Goal: Share content: Share content

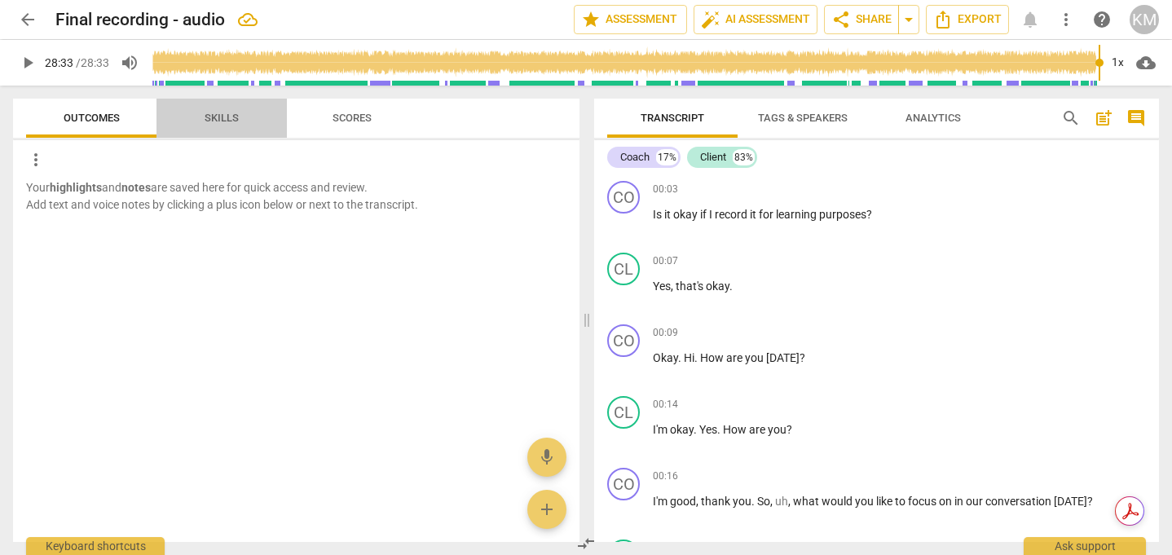
click at [244, 117] on span "Skills" at bounding box center [221, 119] width 73 height 22
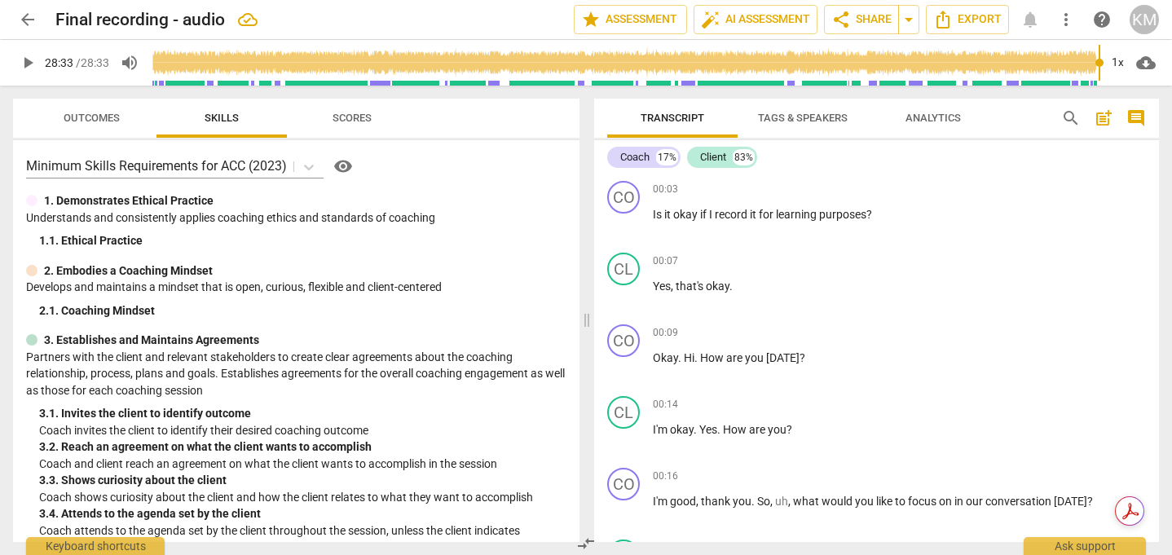
click at [336, 117] on span "Scores" at bounding box center [352, 118] width 39 height 12
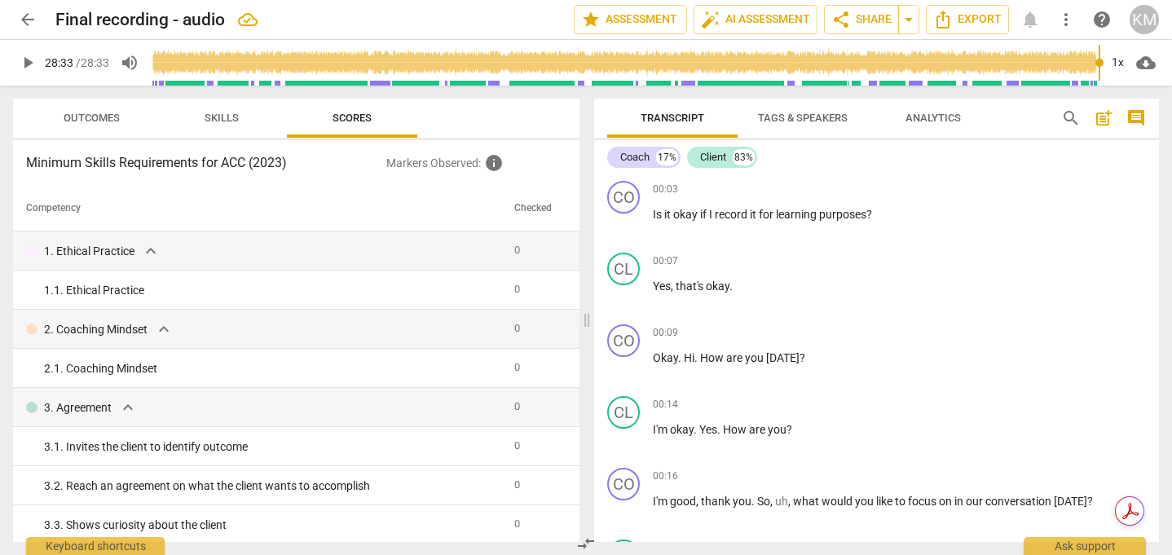
click at [249, 121] on span "Skills" at bounding box center [221, 119] width 73 height 22
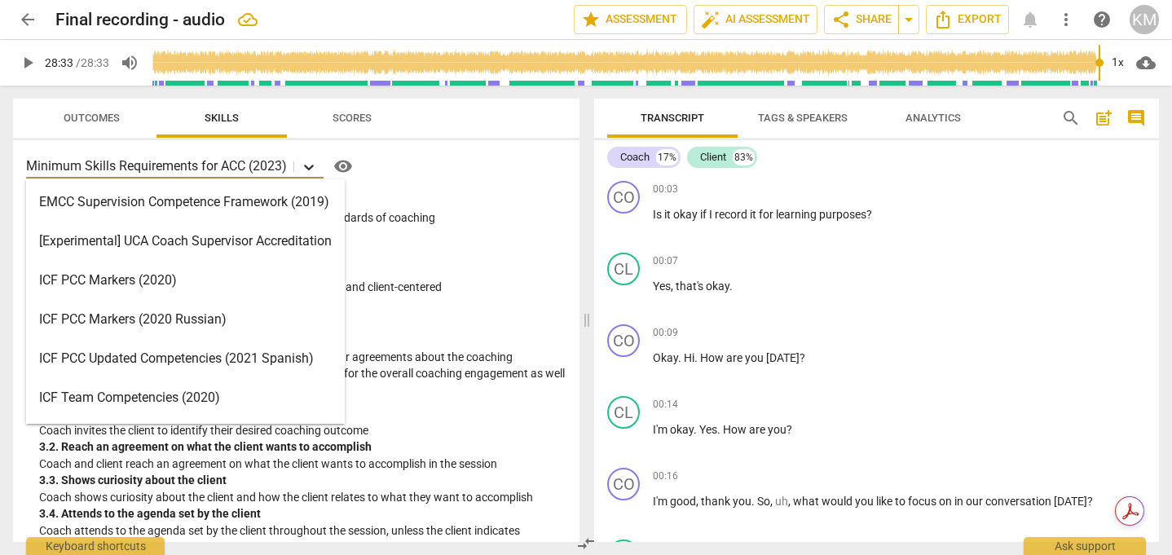
click at [306, 167] on icon at bounding box center [309, 167] width 16 height 16
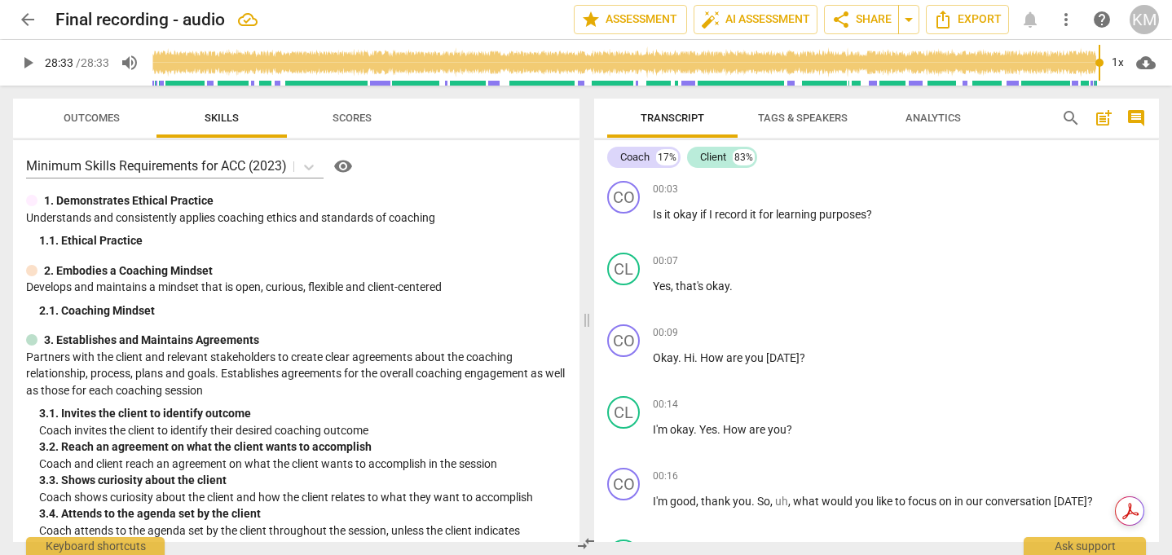
click at [302, 145] on div "Minimum Skills Requirements for ACC (2023) visibility 1. Demonstrates Ethical P…" at bounding box center [296, 341] width 567 height 402
click at [366, 113] on span "Scores" at bounding box center [352, 118] width 39 height 12
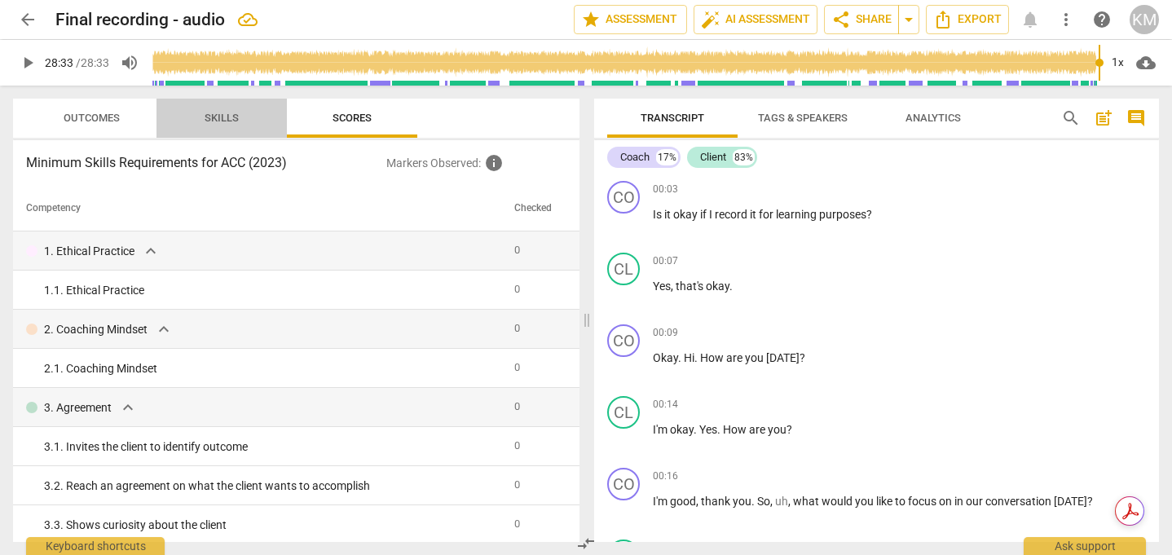
click at [217, 118] on span "Skills" at bounding box center [222, 118] width 34 height 12
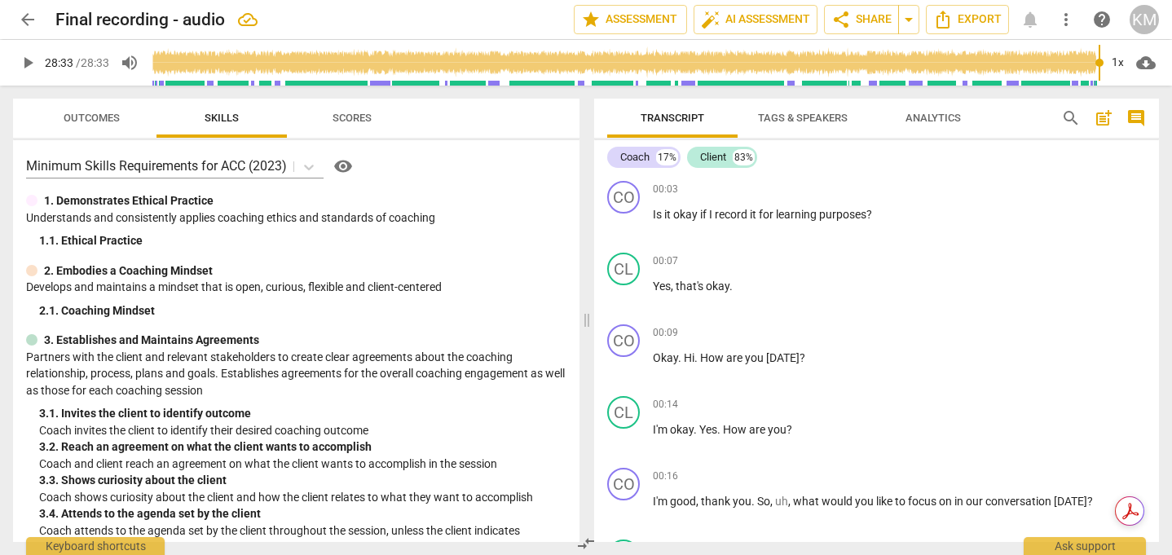
click at [71, 104] on button "Outcomes" at bounding box center [91, 118] width 130 height 39
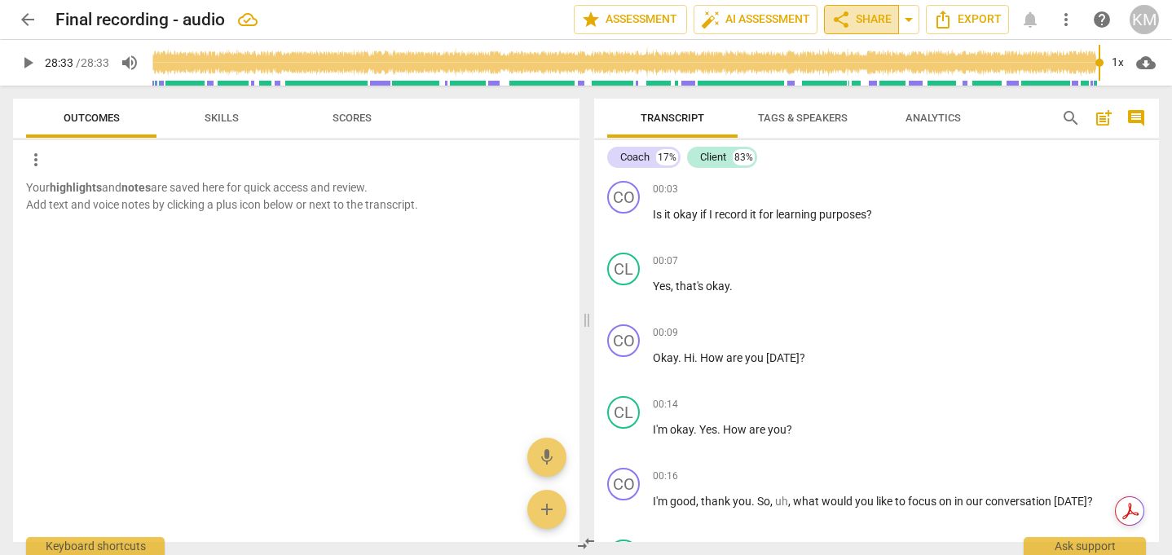
click at [875, 29] on span "share Share" at bounding box center [862, 20] width 60 height 20
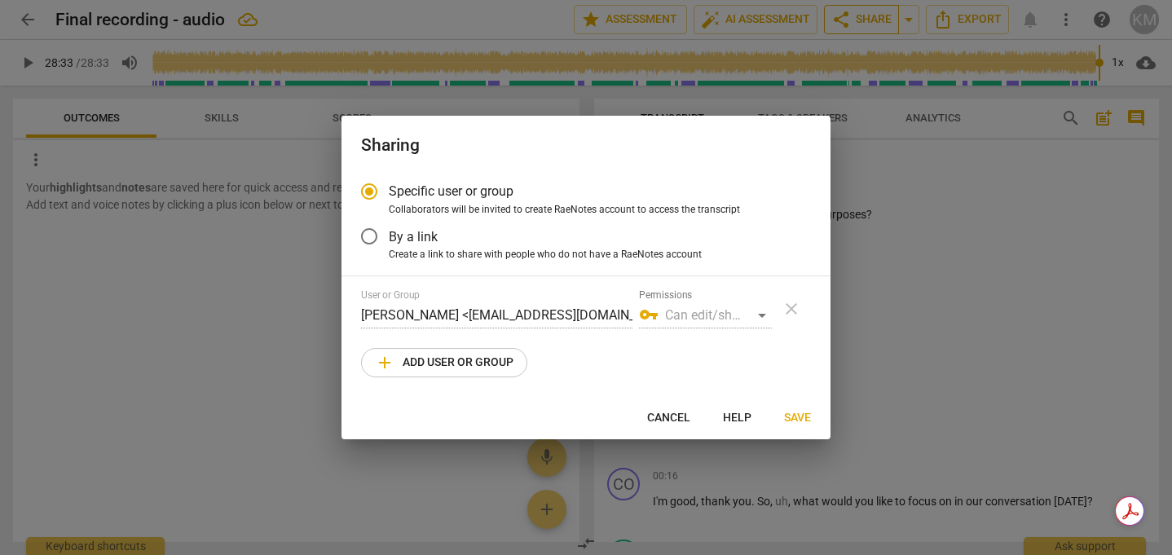
radio input "false"
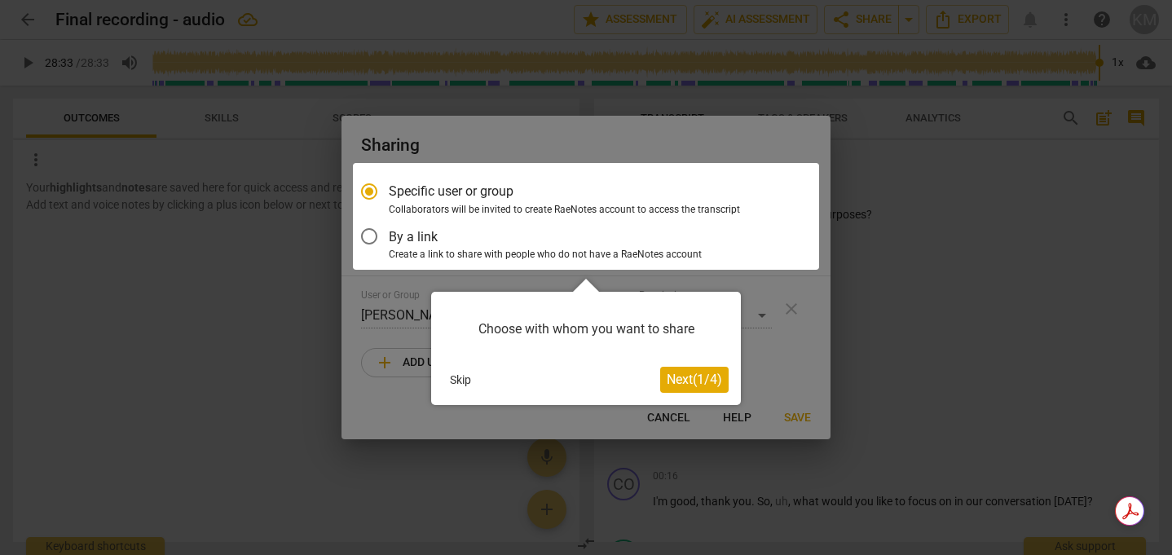
click at [542, 253] on div at bounding box center [586, 216] width 466 height 107
click at [481, 249] on div at bounding box center [586, 216] width 466 height 107
click at [368, 239] on div at bounding box center [586, 216] width 466 height 107
click at [679, 382] on span "Next ( 1 / 4 )" at bounding box center [694, 379] width 55 height 15
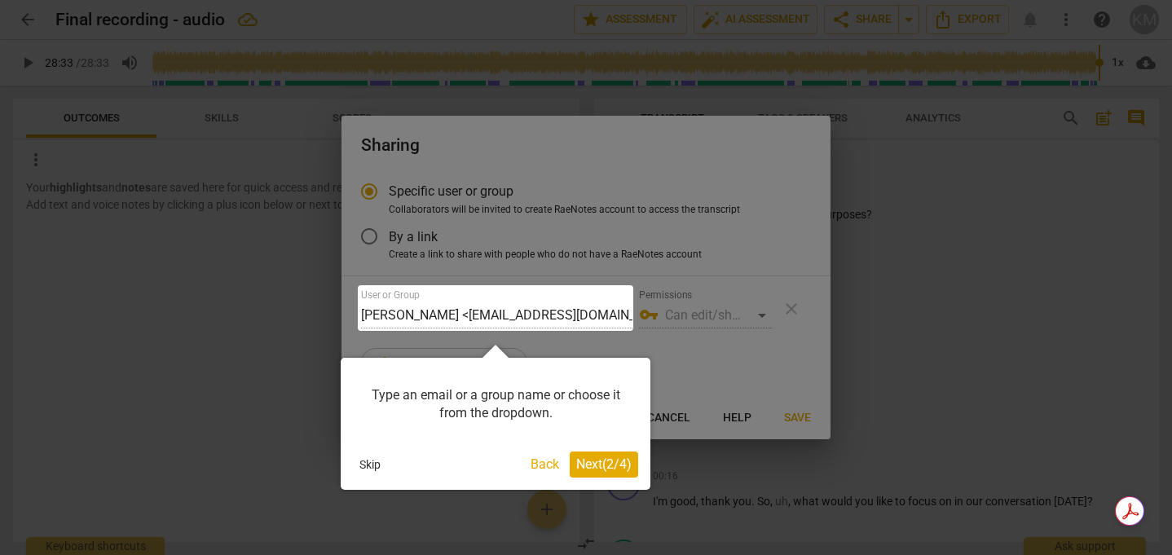
click at [607, 474] on button "Next ( 2 / 4 )" at bounding box center [604, 465] width 68 height 26
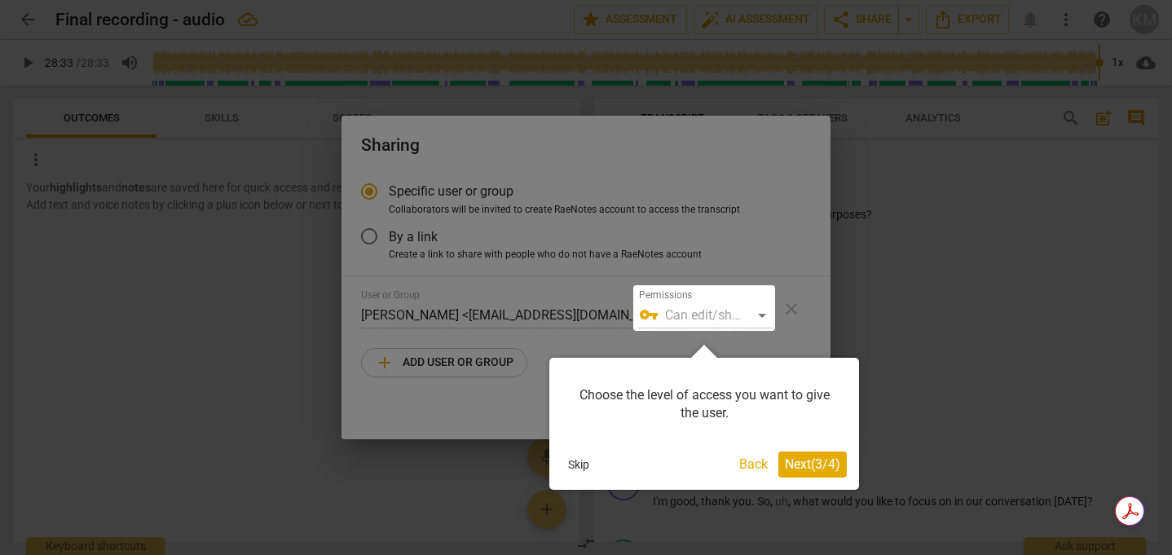
click at [814, 470] on span "Next ( 3 / 4 )" at bounding box center [812, 464] width 55 height 15
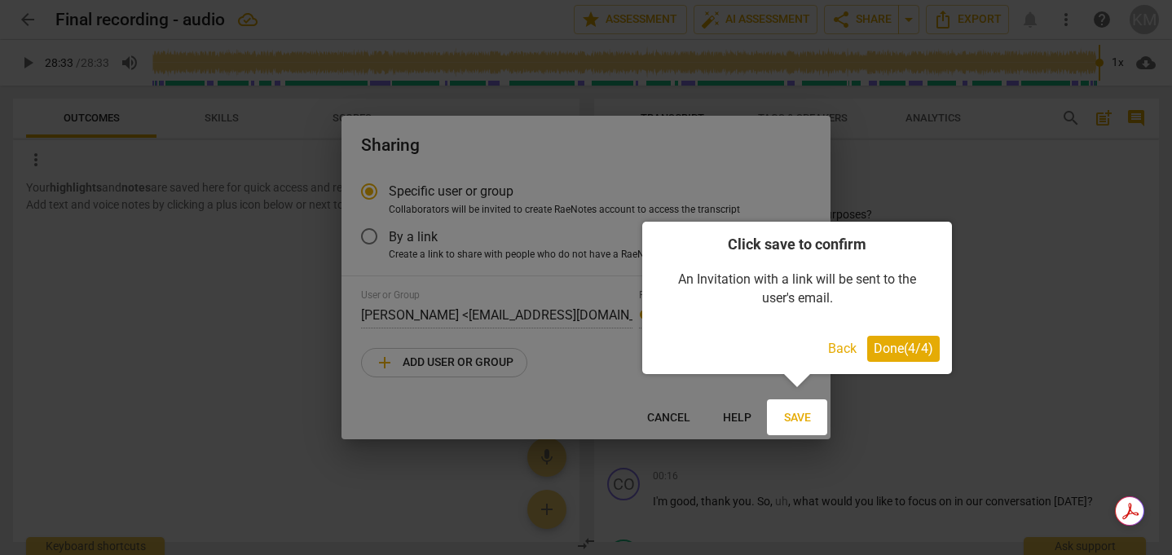
click at [912, 354] on span "Done ( 4 / 4 )" at bounding box center [904, 348] width 60 height 15
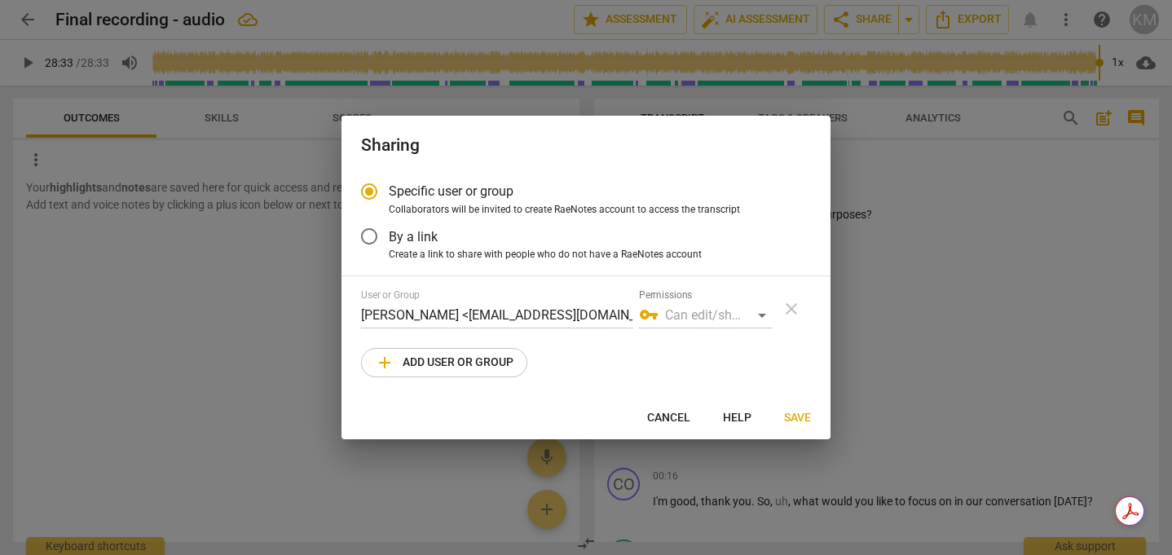
click at [735, 320] on div "vpn_key Can edit/share" at bounding box center [705, 315] width 133 height 26
click at [448, 248] on span "Create a link to share with people who do not have a RaeNotes account" at bounding box center [545, 255] width 313 height 15
click at [0, 0] on input "Create a link to share with people who do not have a RaeNotes account" at bounding box center [0, 0] width 0 height 0
radio input "true"
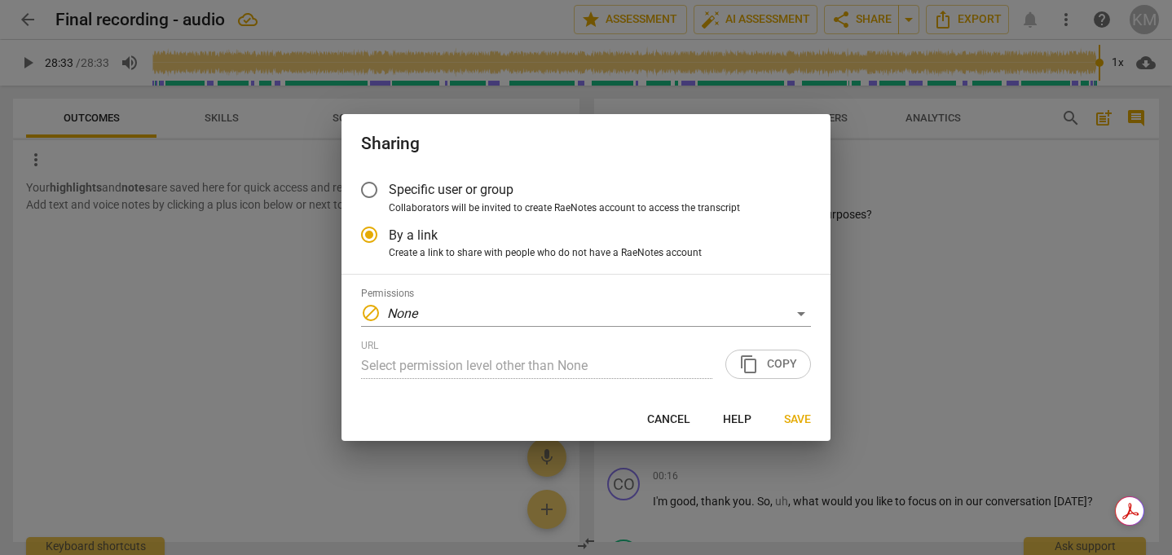
click at [438, 298] on div "Permissions block None" at bounding box center [586, 307] width 450 height 39
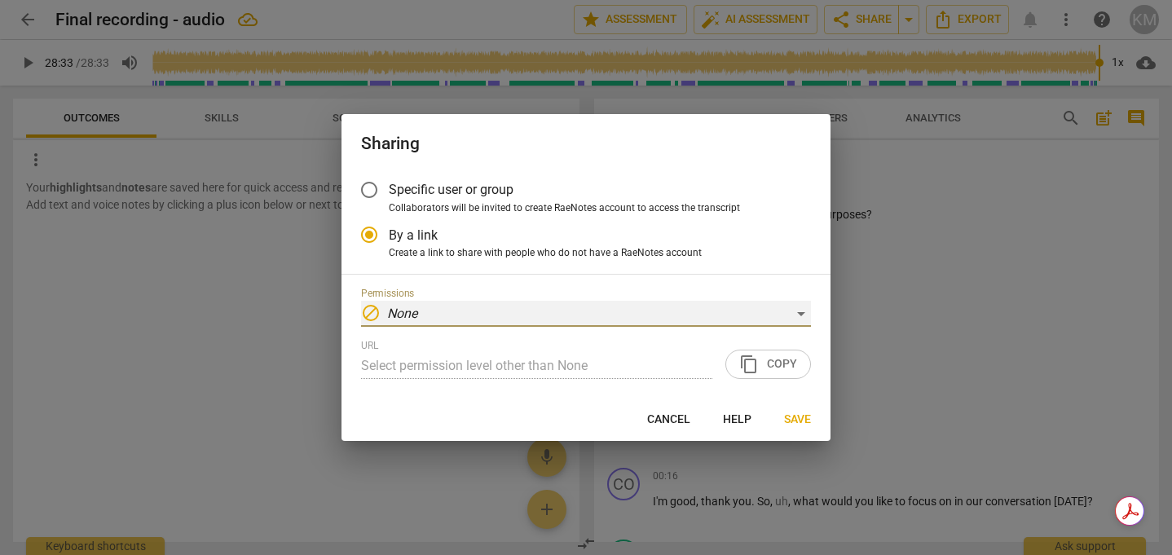
click at [437, 313] on div "block None" at bounding box center [586, 314] width 450 height 26
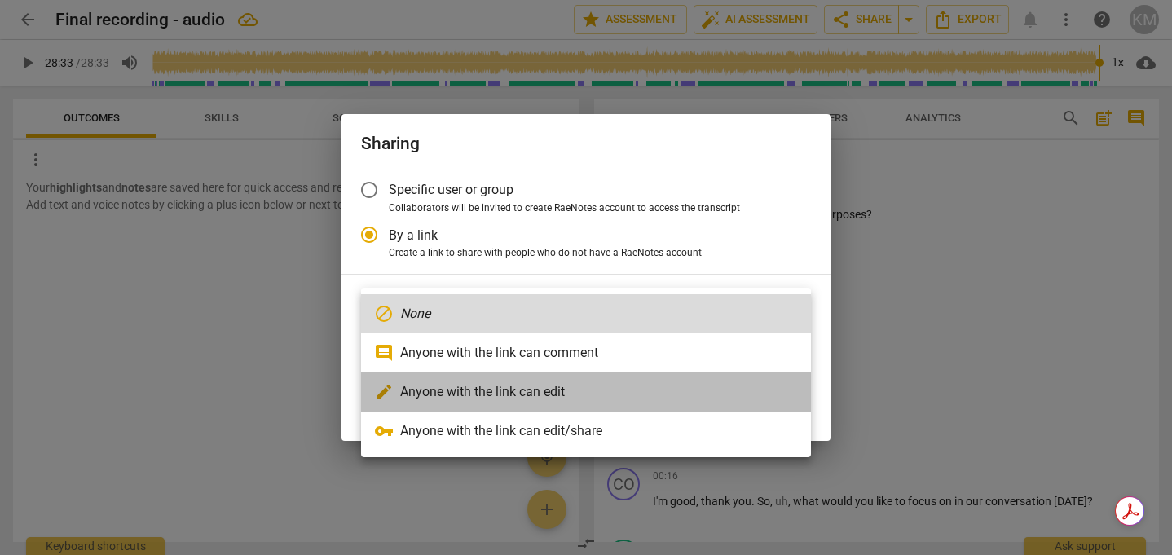
click at [489, 396] on li "edit Anyone with the link can edit" at bounding box center [586, 392] width 450 height 39
type input "[URL][DOMAIN_NAME]"
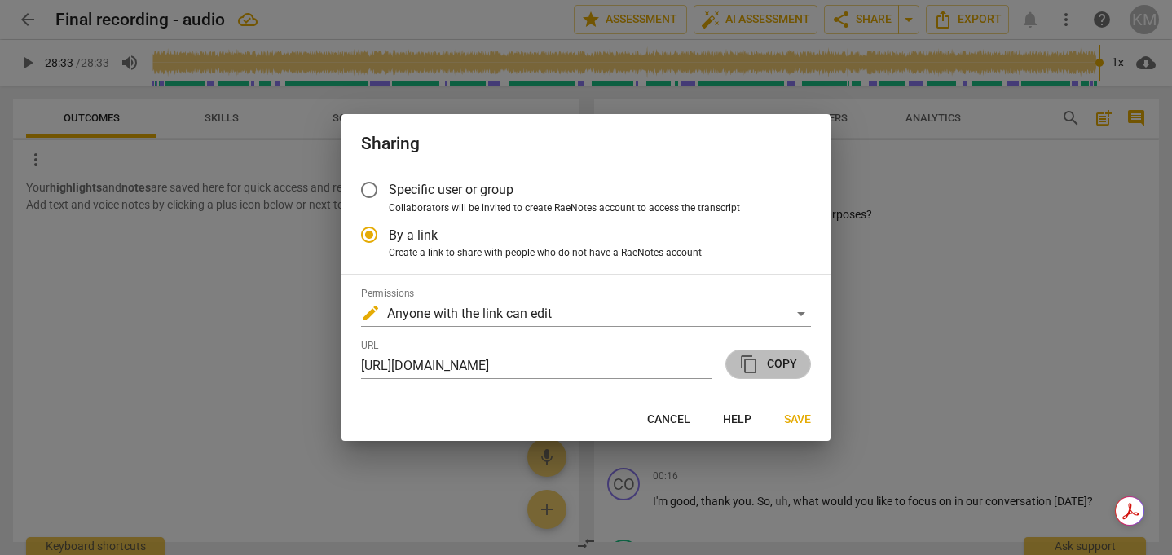
click at [757, 365] on span "content_copy" at bounding box center [749, 365] width 20 height 20
click at [902, 169] on div at bounding box center [586, 277] width 1172 height 555
radio input "false"
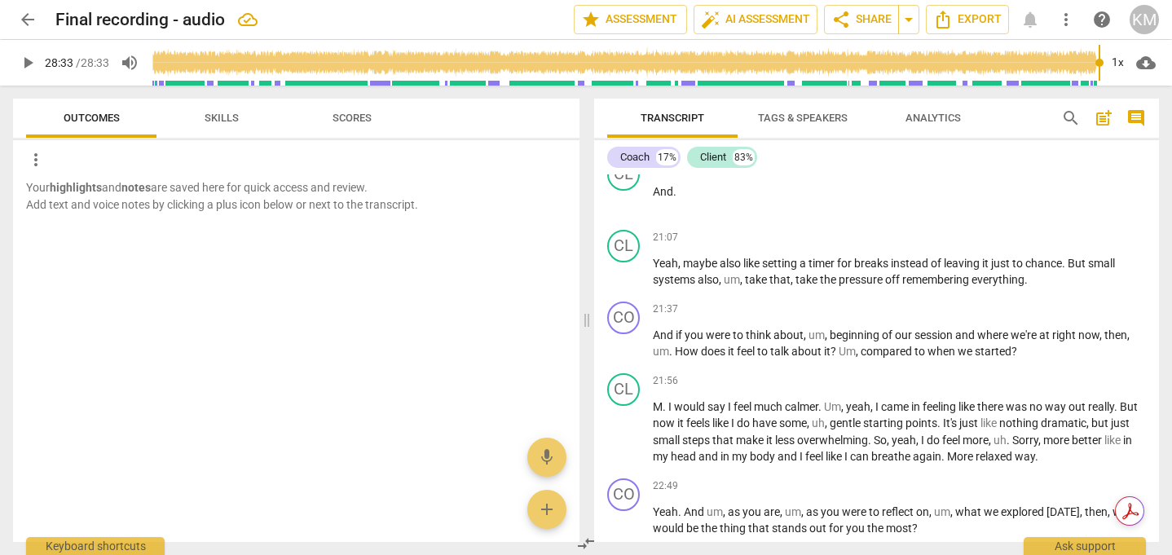
scroll to position [2668, 0]
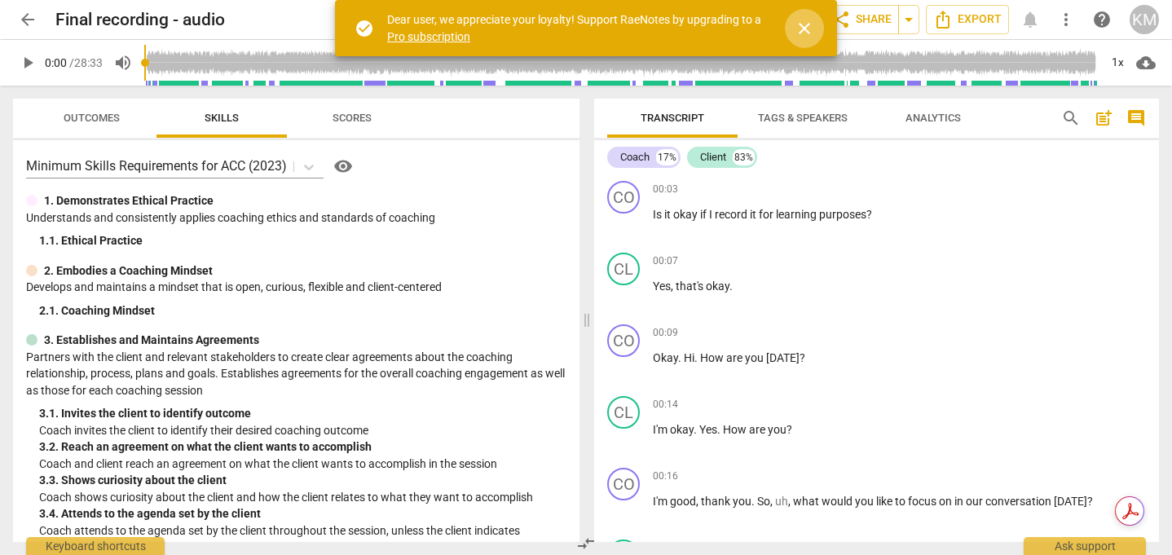
click at [810, 23] on span "close" at bounding box center [805, 29] width 20 height 20
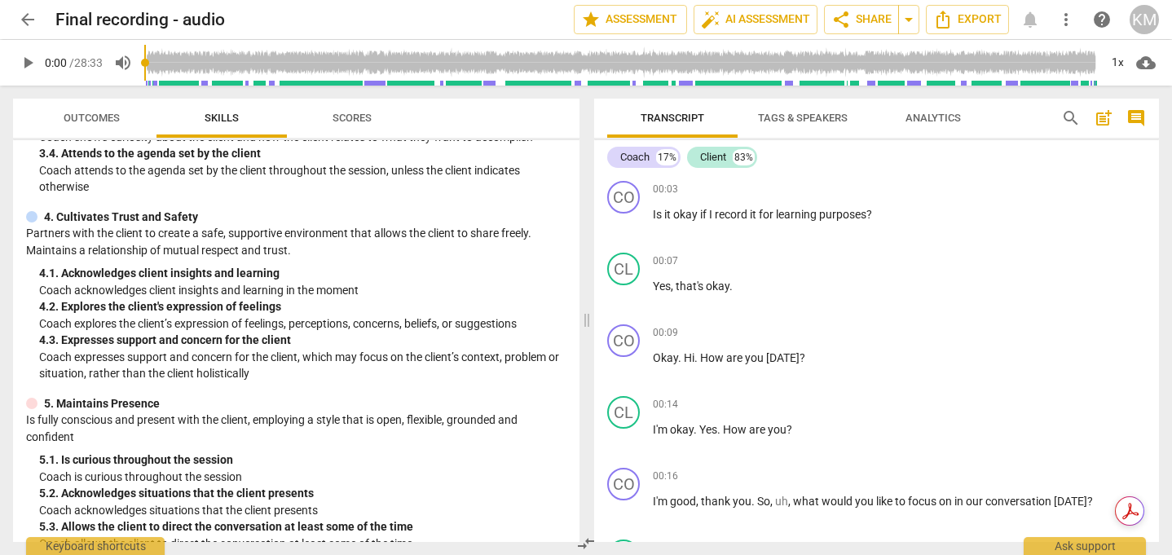
click at [811, 116] on span "Tags & Speakers" at bounding box center [803, 118] width 90 height 12
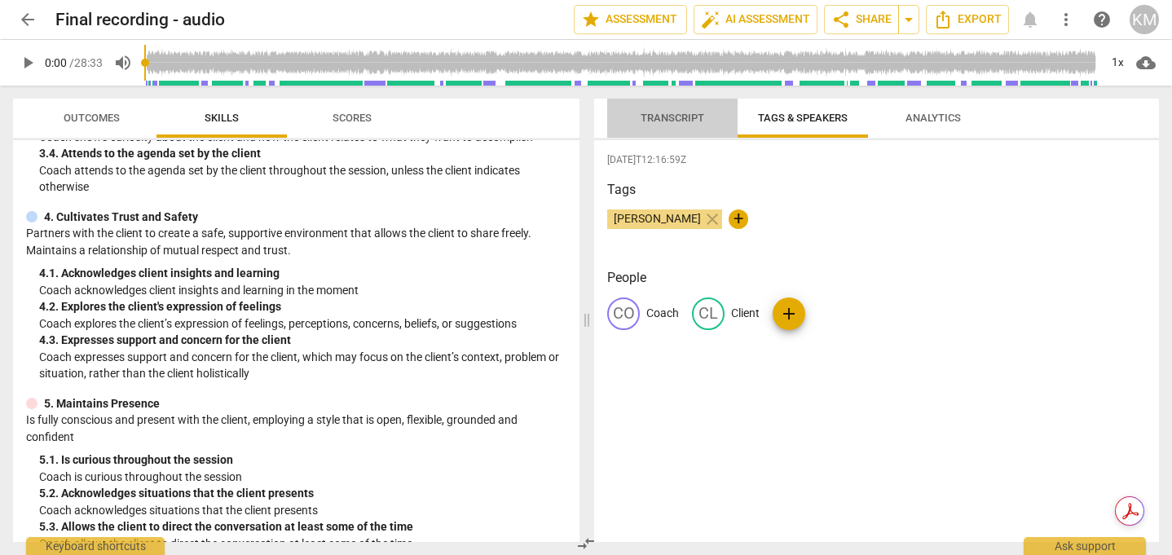
click at [679, 129] on button "Transcript" at bounding box center [672, 118] width 130 height 39
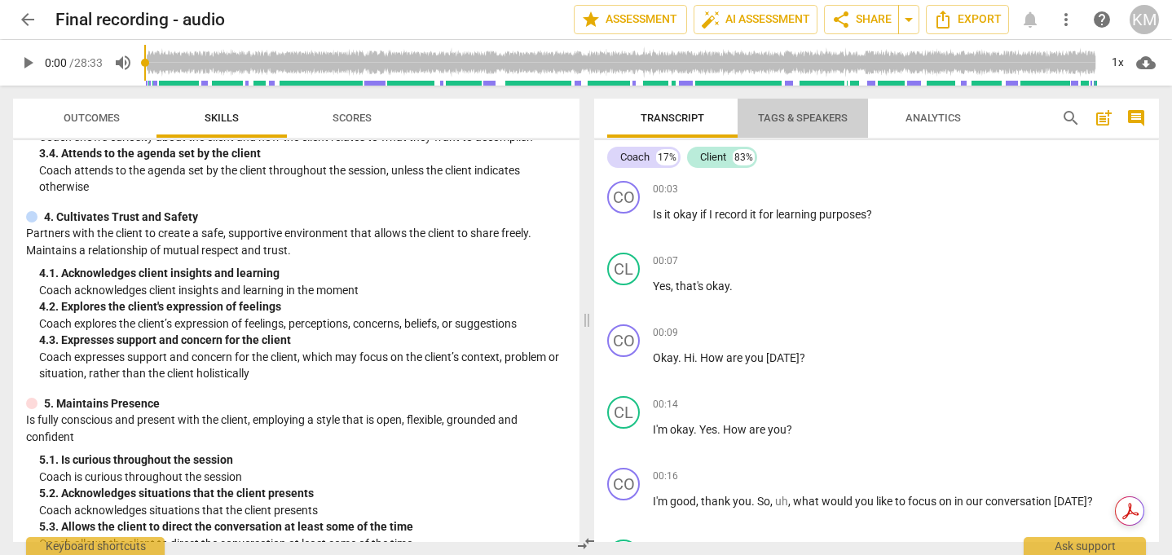
click at [809, 113] on span "Tags & Speakers" at bounding box center [803, 118] width 90 height 12
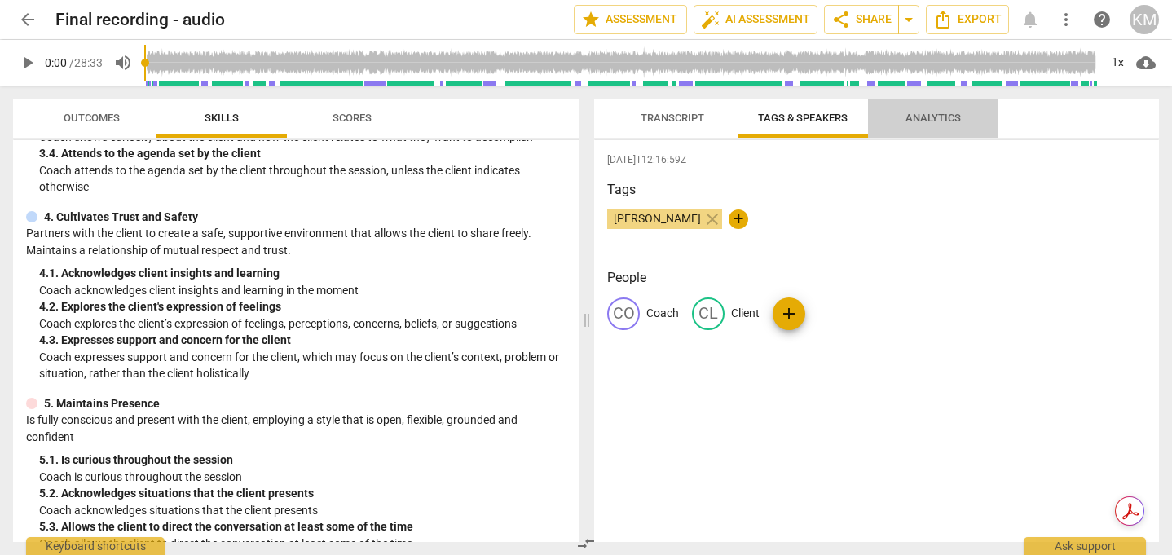
click at [907, 106] on button "Analytics" at bounding box center [933, 118] width 130 height 39
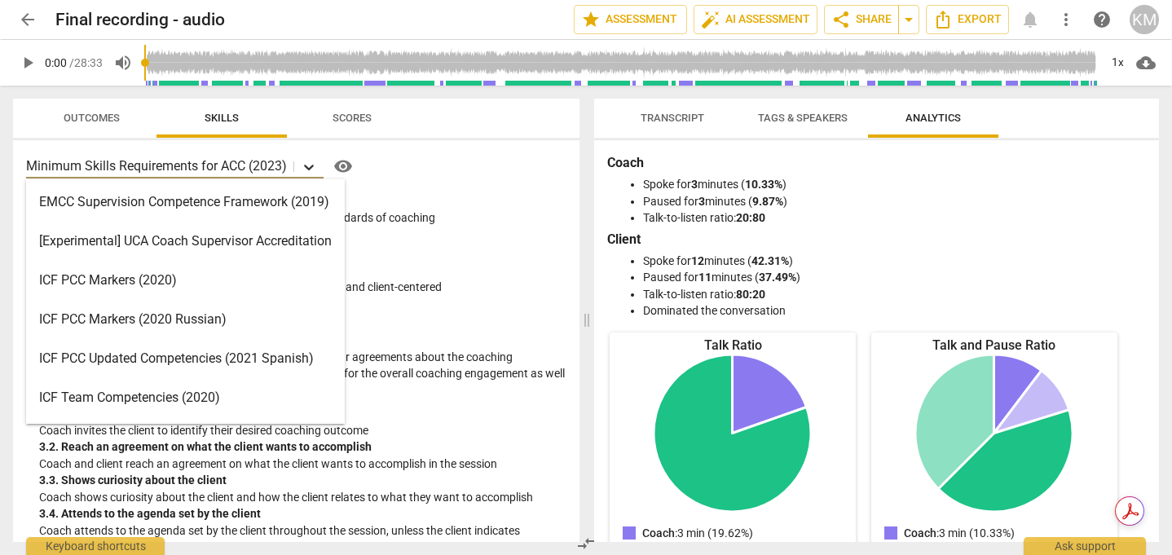
click at [311, 168] on icon at bounding box center [309, 168] width 10 height 6
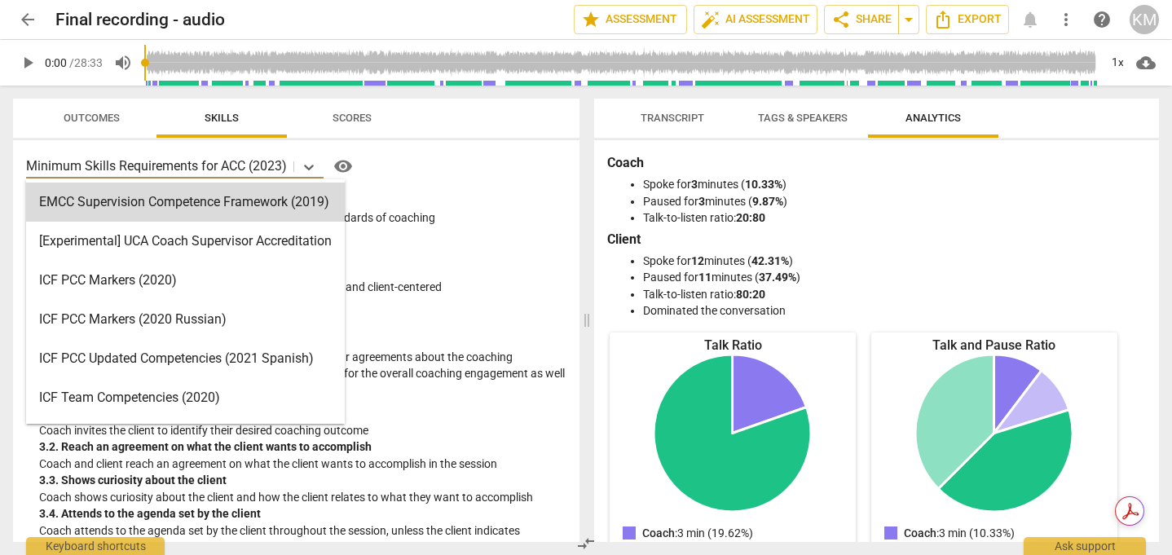
click at [121, 112] on span "Outcomes" at bounding box center [91, 119] width 95 height 22
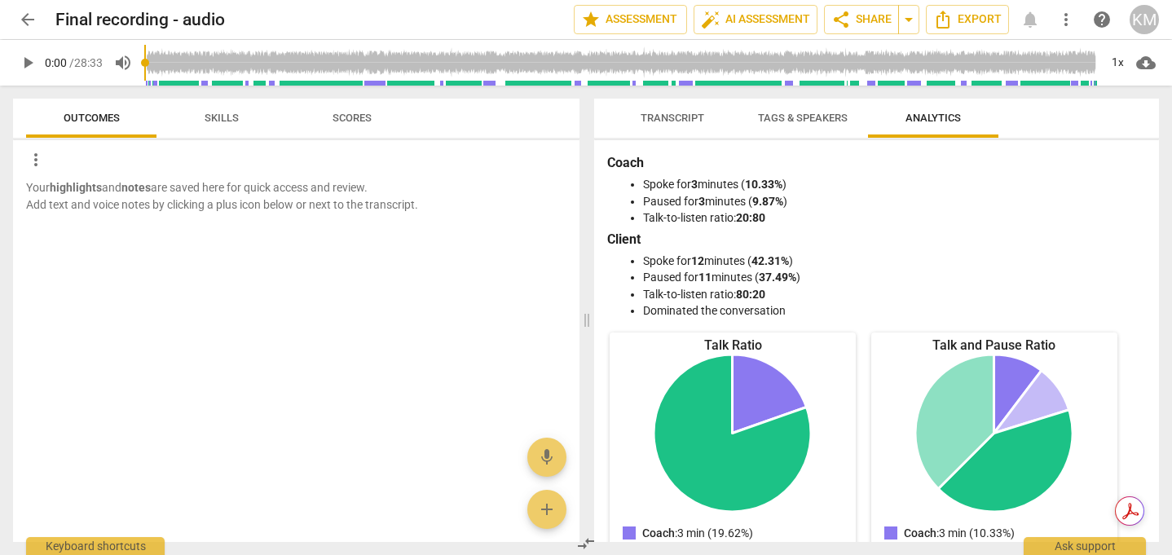
click at [350, 129] on button "Scores" at bounding box center [352, 118] width 130 height 39
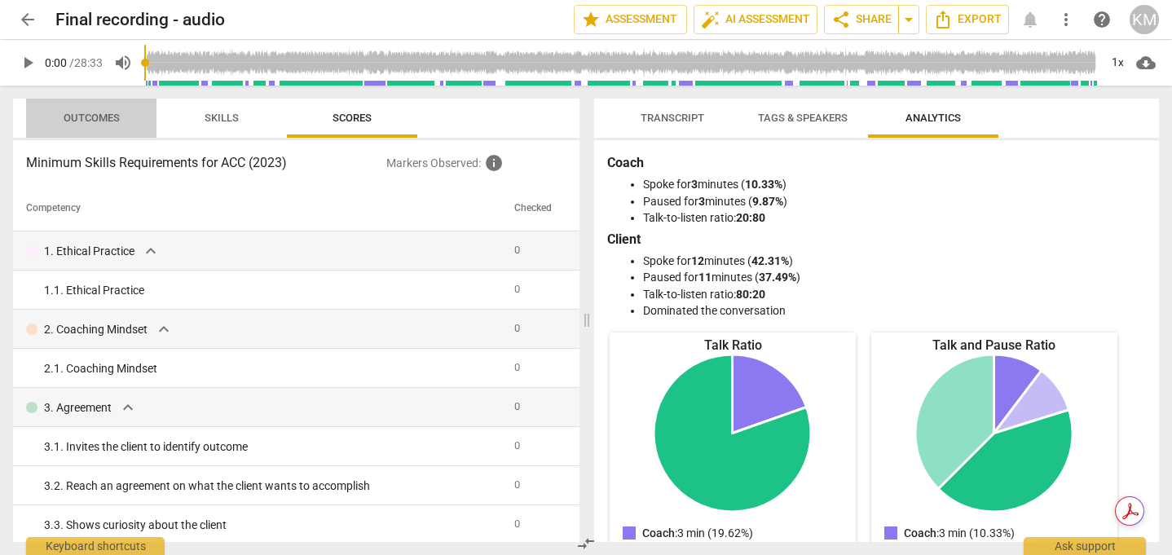
click at [117, 121] on span "Outcomes" at bounding box center [92, 118] width 56 height 12
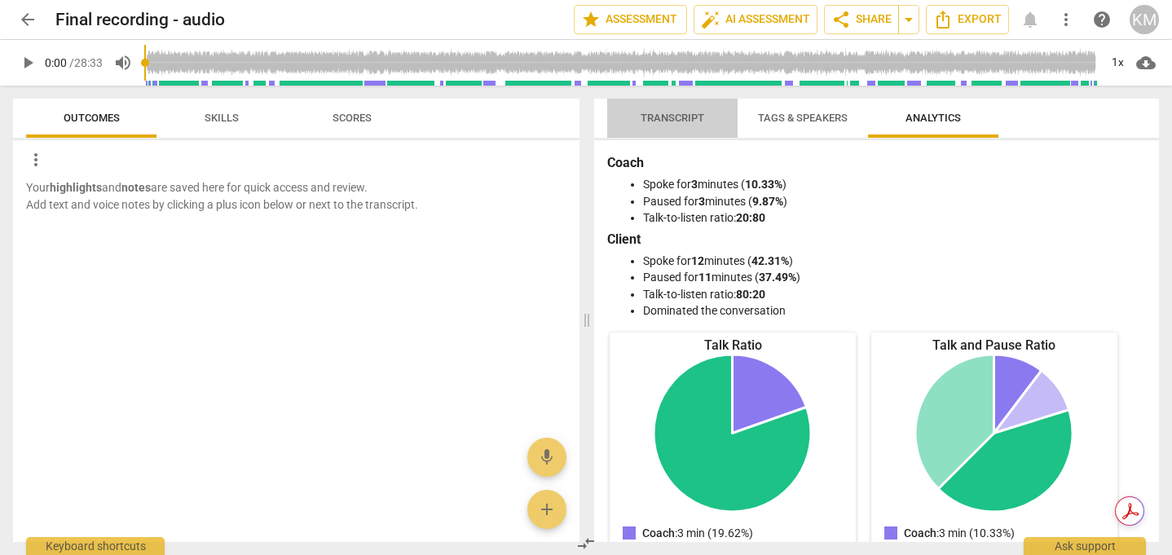
click at [687, 128] on span "Transcript" at bounding box center [672, 119] width 103 height 22
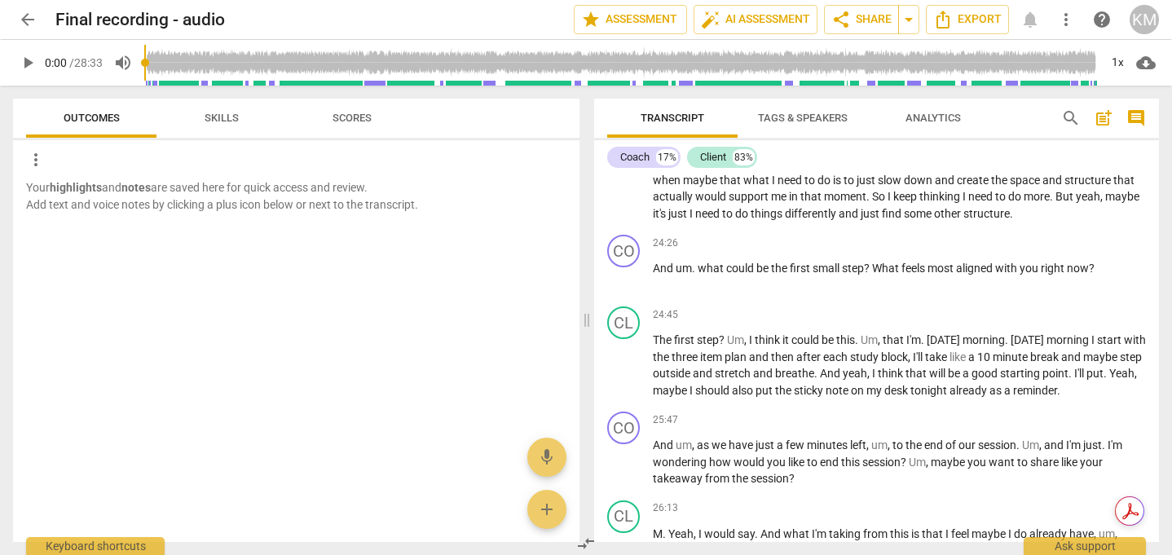
scroll to position [4115, 0]
